Goal: Task Accomplishment & Management: Manage account settings

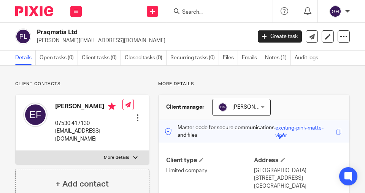
click at [192, 8] on form at bounding box center [221, 10] width 81 height 9
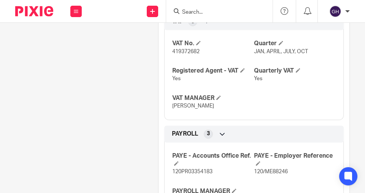
click at [197, 12] on input "Search" at bounding box center [215, 12] width 68 height 7
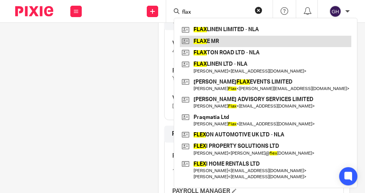
type input "flax"
click at [204, 40] on link at bounding box center [265, 41] width 171 height 11
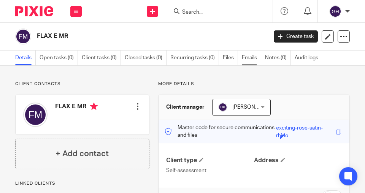
click at [246, 59] on link "Emails" at bounding box center [251, 58] width 19 height 15
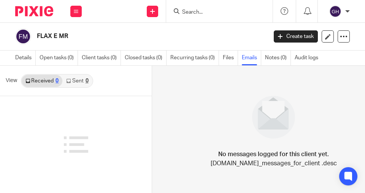
click at [230, 58] on link "Files" at bounding box center [230, 58] width 15 height 15
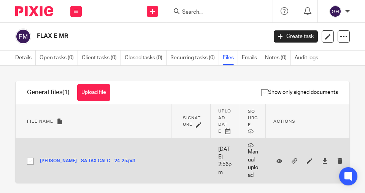
click at [93, 162] on button "ELI FLAX - SA TAX CALC - 24-25.pdf" at bounding box center [90, 160] width 101 height 5
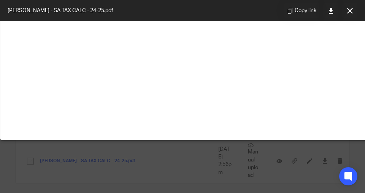
scroll to position [56, 0]
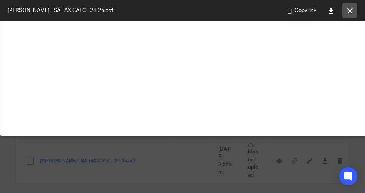
click at [349, 9] on icon at bounding box center [350, 11] width 6 height 6
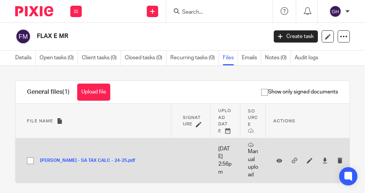
scroll to position [0, 0]
